Goal: Check status

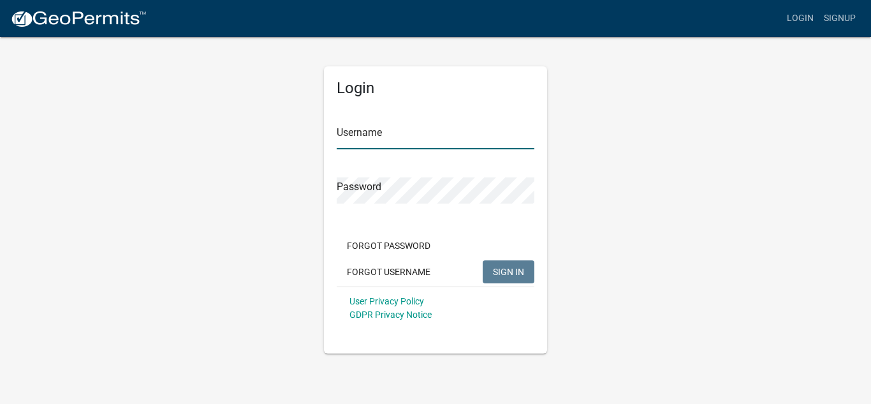
type input "TonyBlum"
click at [513, 267] on span "SIGN IN" at bounding box center [508, 271] width 31 height 10
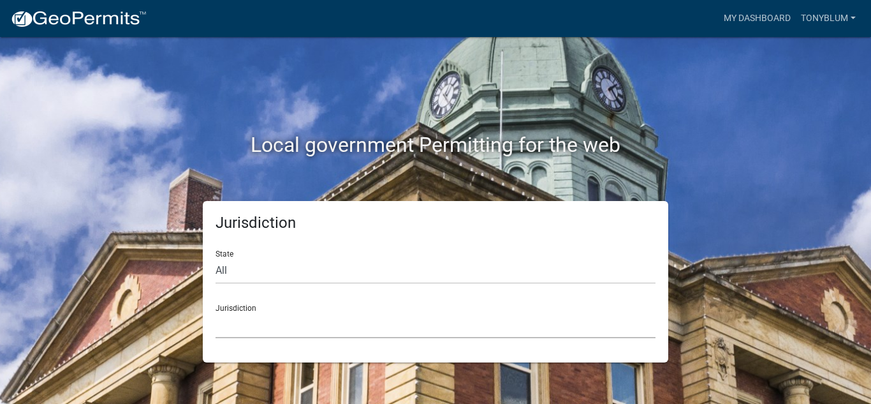
click at [372, 314] on select "[GEOGRAPHIC_DATA], [US_STATE] [GEOGRAPHIC_DATA], [US_STATE][PERSON_NAME][GEOGRA…" at bounding box center [436, 325] width 440 height 26
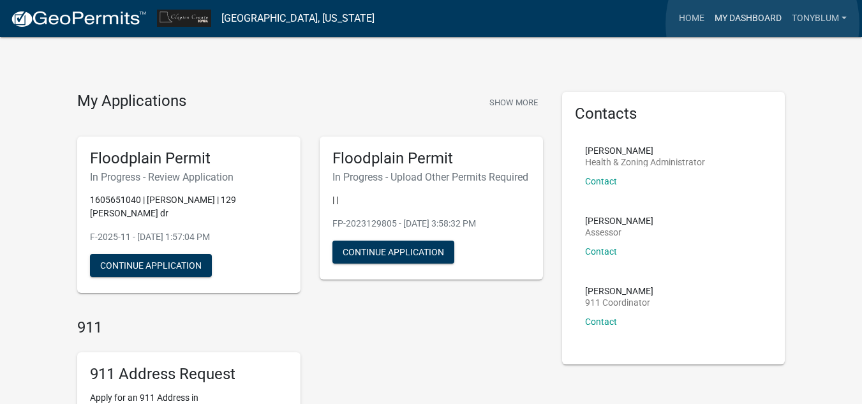
click at [762, 24] on link "My Dashboard" at bounding box center [747, 18] width 77 height 24
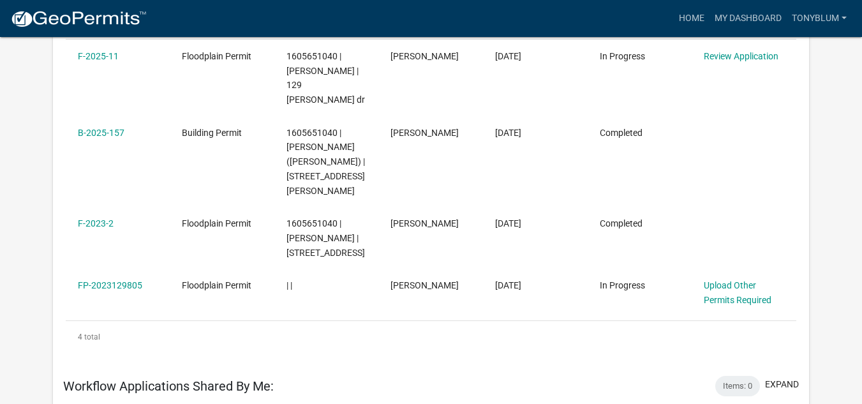
scroll to position [280, 0]
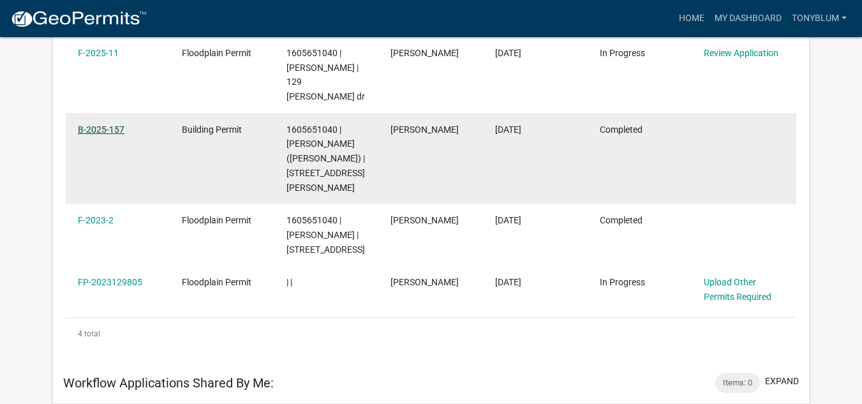
click at [110, 124] on link "B-2025-157" at bounding box center [101, 129] width 47 height 10
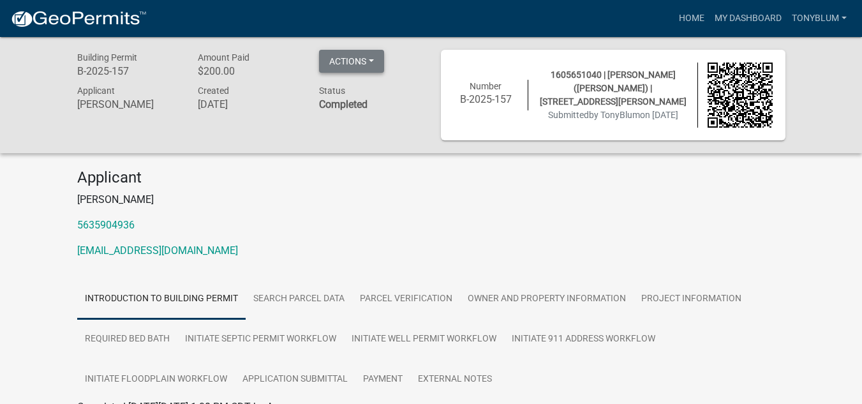
click at [376, 59] on button "Actions" at bounding box center [351, 61] width 65 height 23
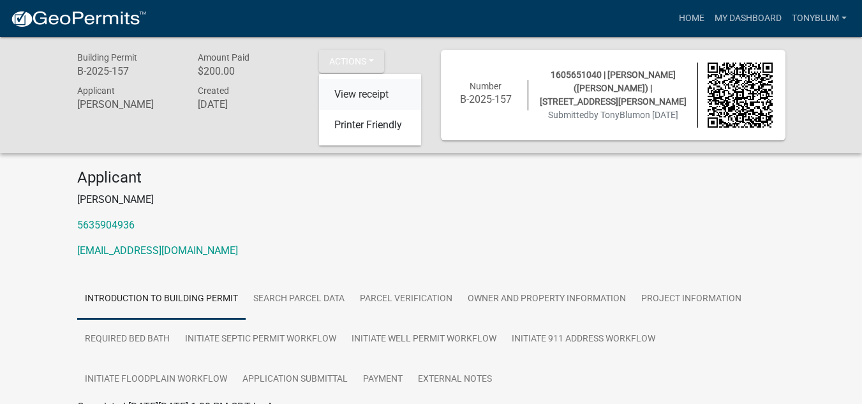
click at [368, 91] on link "View receipt" at bounding box center [370, 94] width 102 height 31
